Goal: Task Accomplishment & Management: Manage account settings

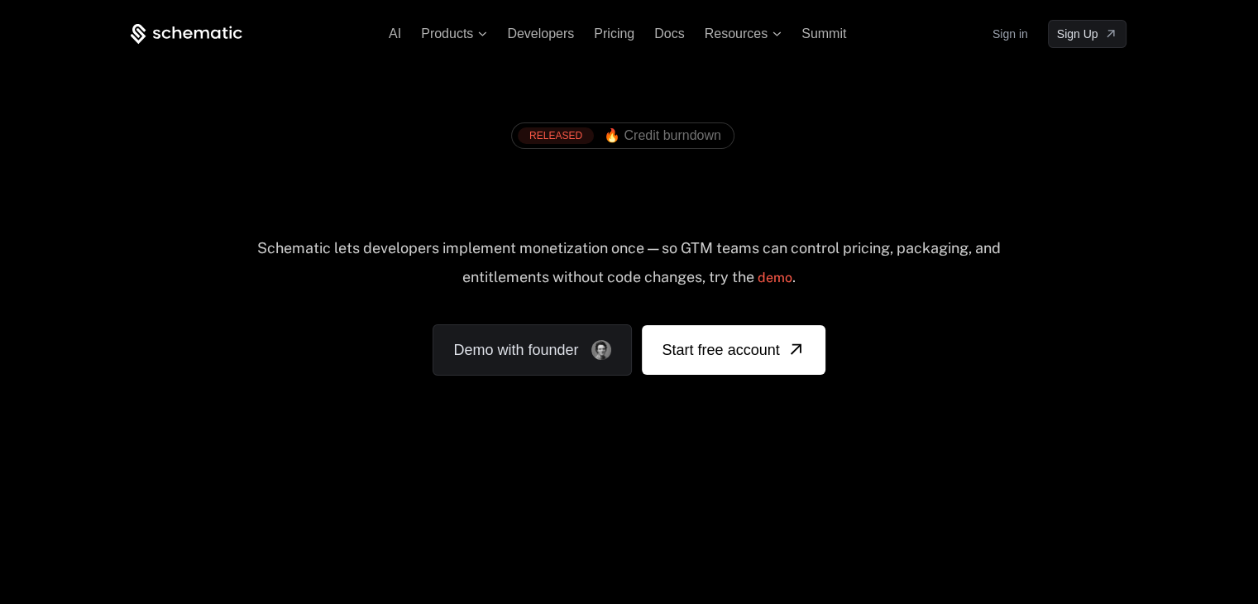
click at [1007, 36] on link "Sign in" at bounding box center [1010, 34] width 36 height 26
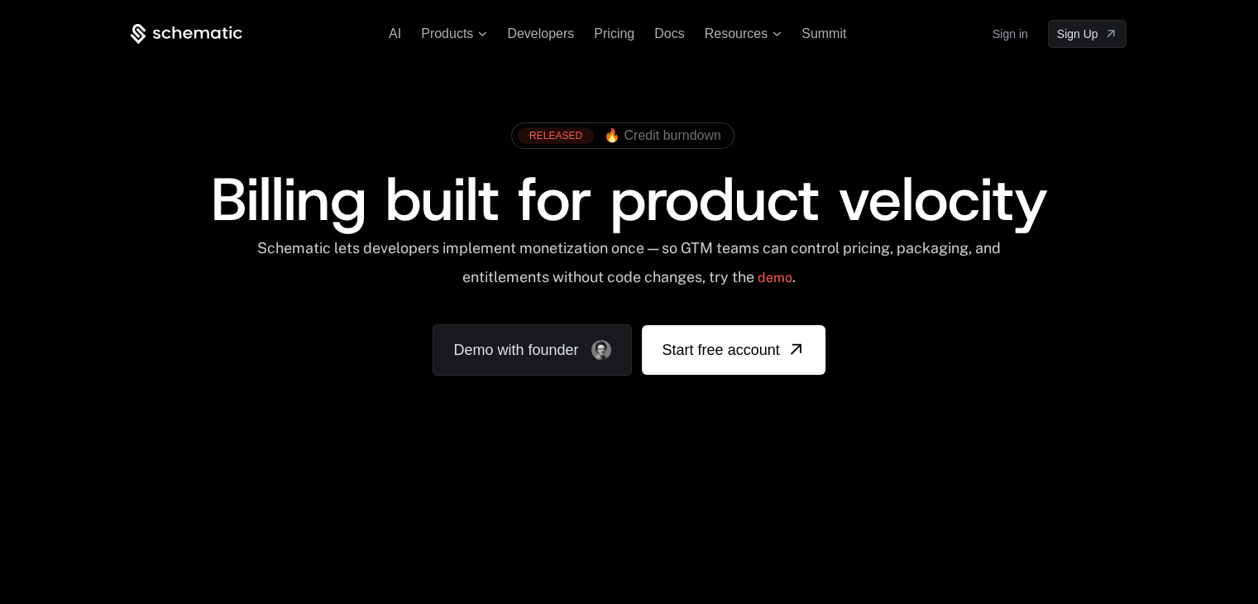
click at [1005, 34] on link "Sign in" at bounding box center [1010, 34] width 36 height 26
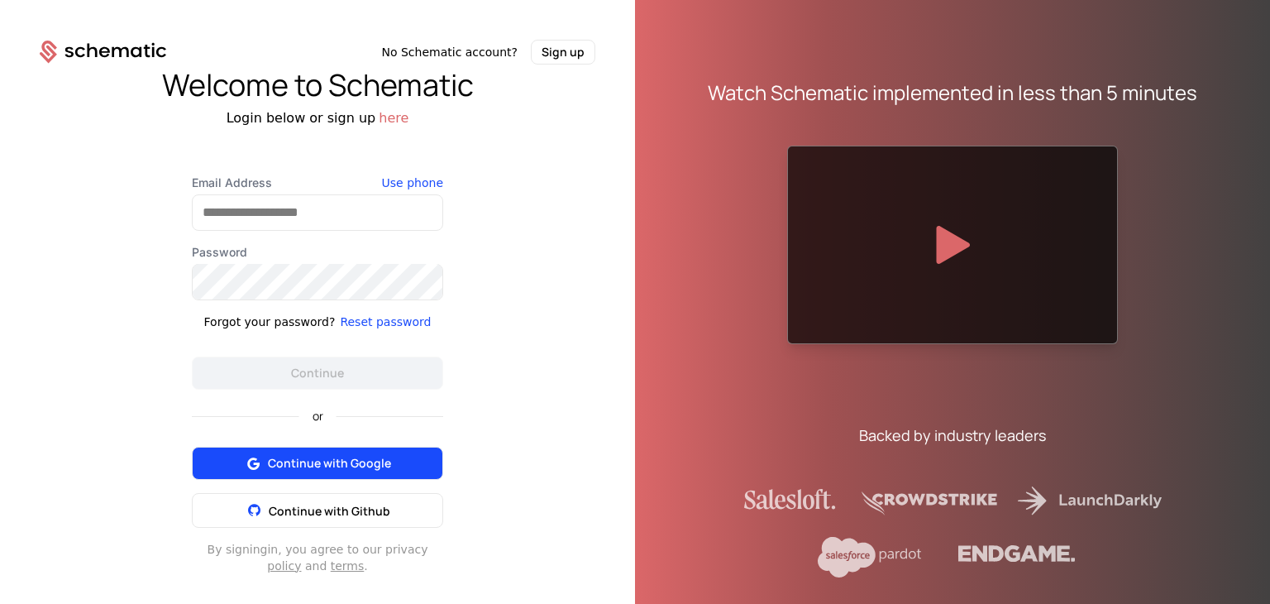
click at [314, 469] on span "Continue with Google" at bounding box center [329, 463] width 123 height 17
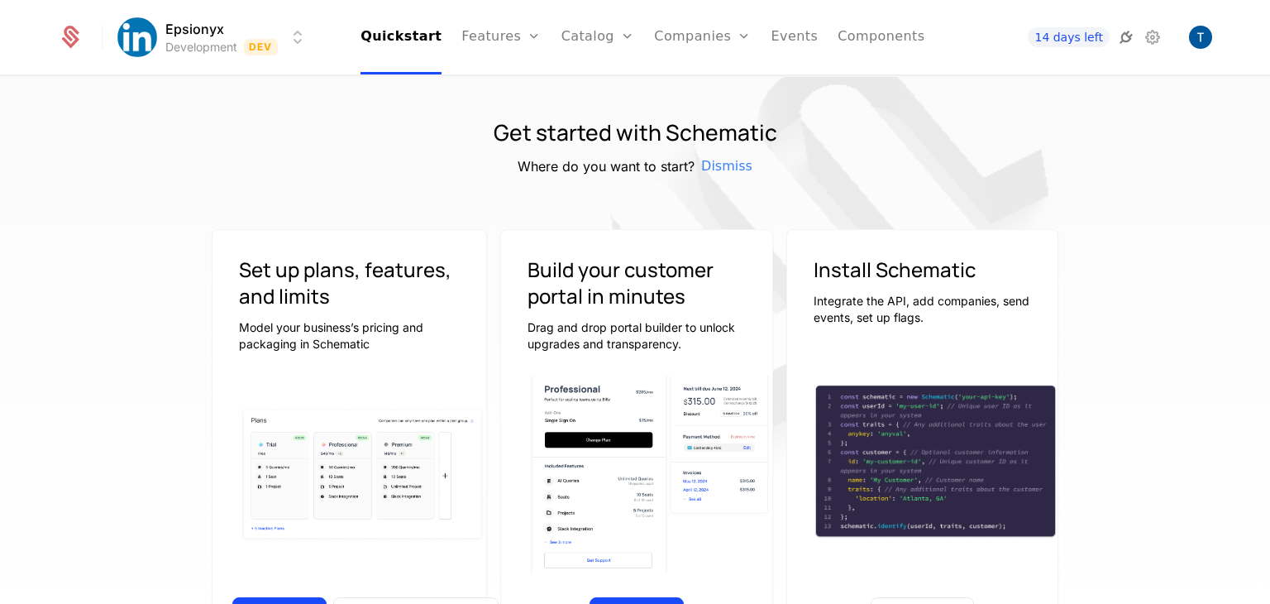
click at [1130, 37] on icon at bounding box center [1126, 37] width 20 height 20
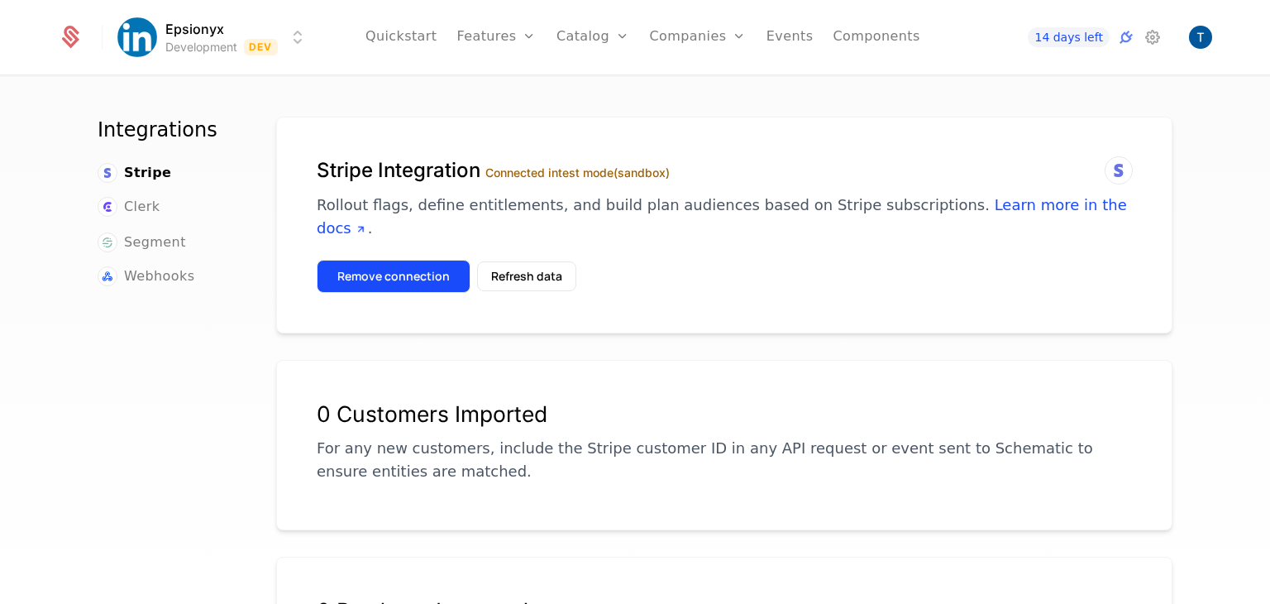
click at [420, 260] on button "Remove connection" at bounding box center [394, 276] width 154 height 33
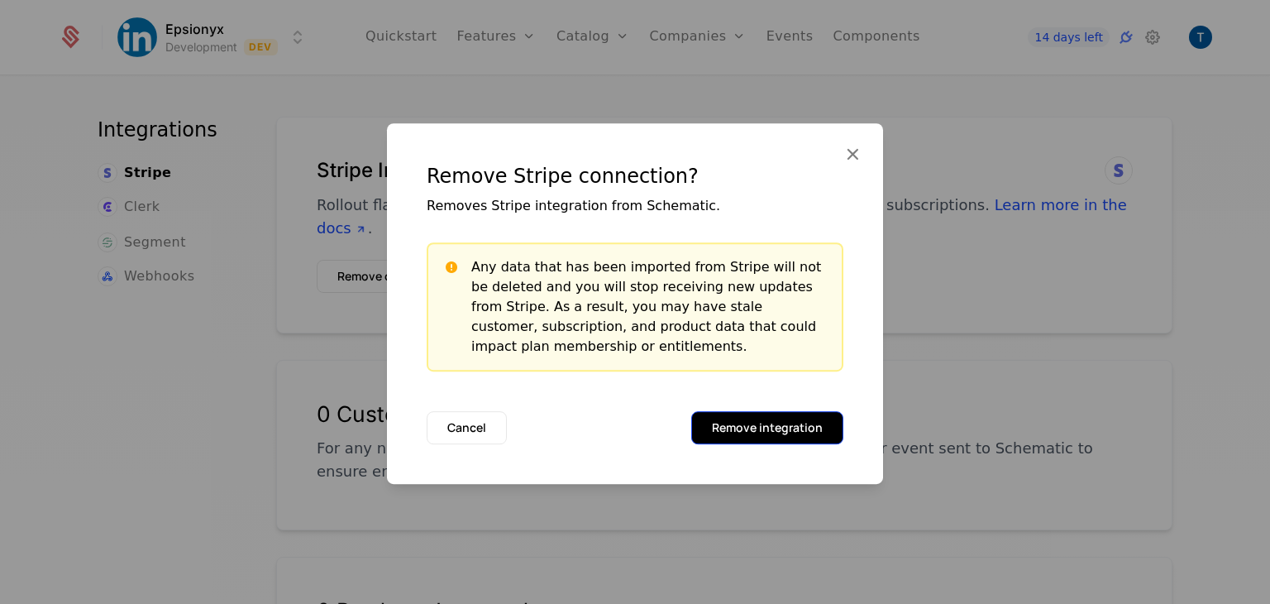
click at [758, 418] on button "Remove integration" at bounding box center [767, 427] width 152 height 33
